Goal: Browse casually

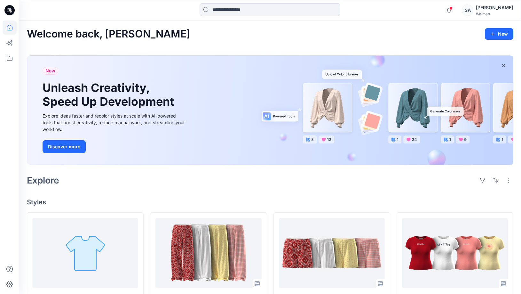
scroll to position [47, 0]
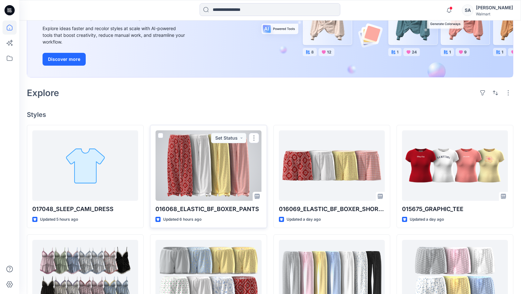
scroll to position [96, 0]
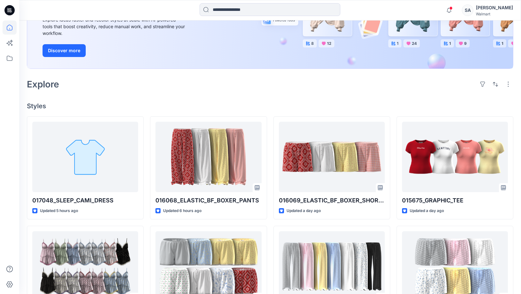
click at [231, 70] on div "New Unleash Creativity, Speed Up Development Explore ideas faster and recolor s…" at bounding box center [270, 15] width 486 height 122
